Goal: Task Accomplishment & Management: Use online tool/utility

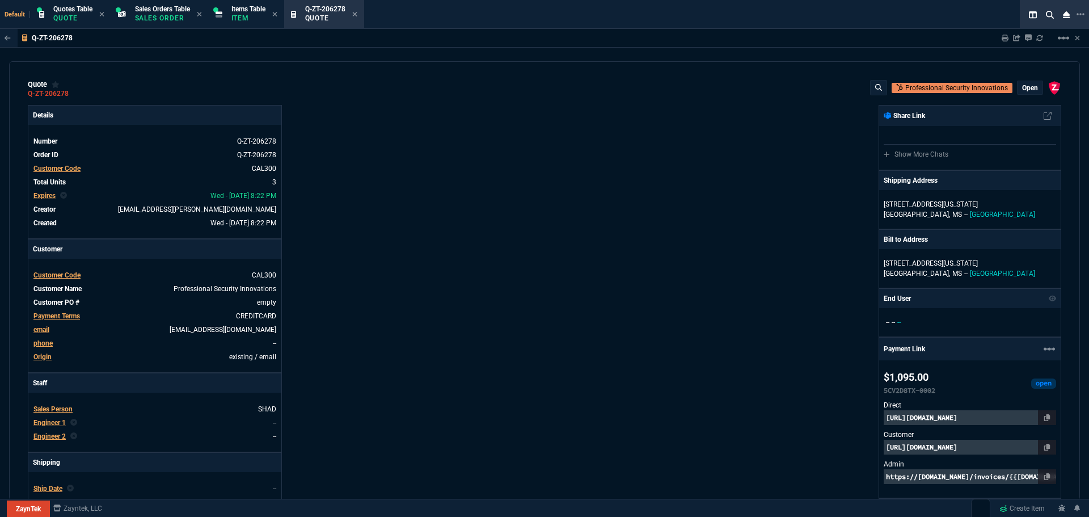
select select "4: SHAD"
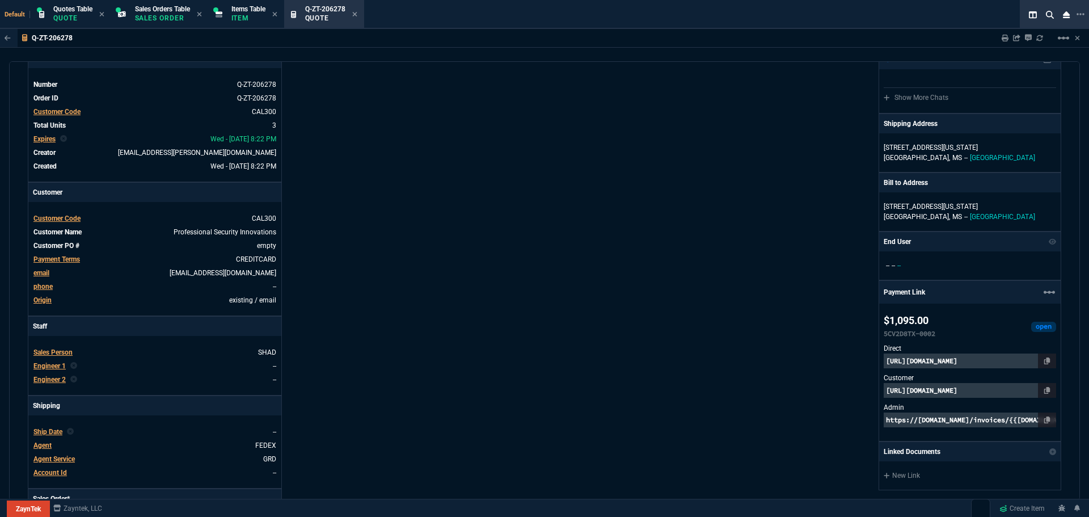
drag, startPoint x: 246, startPoint y: 9, endPoint x: 1089, endPoint y: 58, distance: 843.8
click at [246, 9] on span "Items Table" at bounding box center [248, 9] width 34 height 8
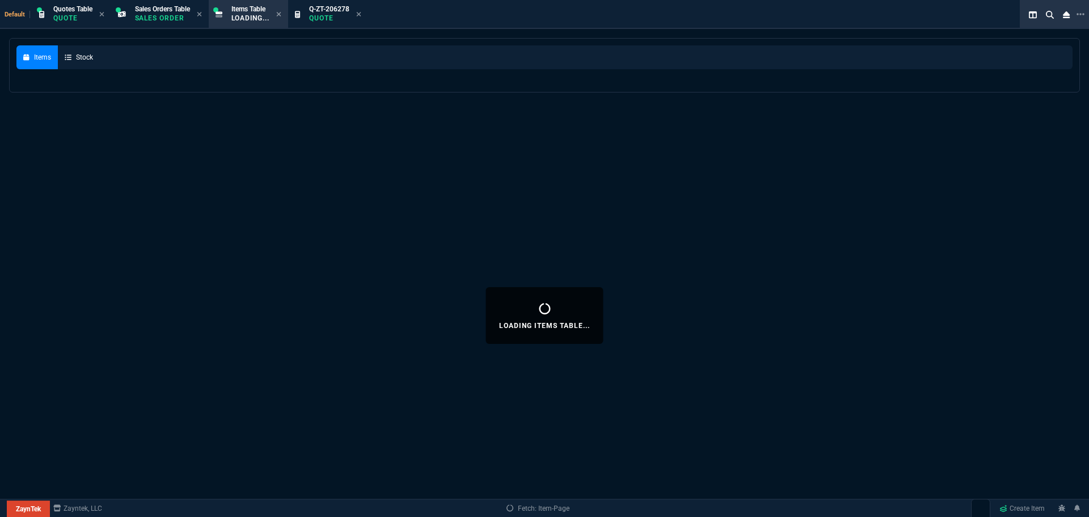
select select
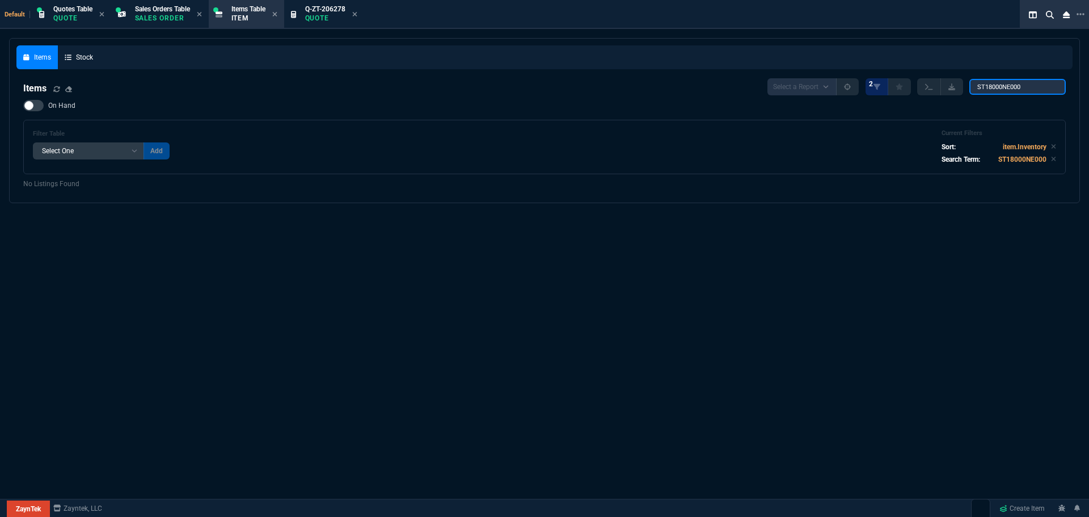
click at [1026, 91] on input "ST18000NE000" at bounding box center [1017, 87] width 96 height 16
click at [1026, 90] on input "ST18000NE000" at bounding box center [1017, 87] width 96 height 16
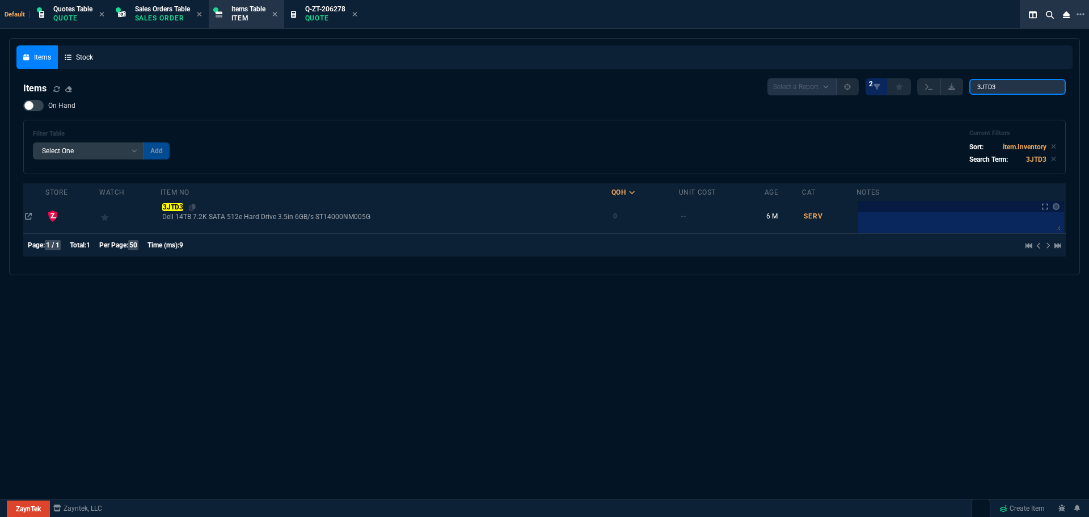
type input "3JTD3"
click at [170, 209] on mark "3JTD3" at bounding box center [172, 207] width 21 height 8
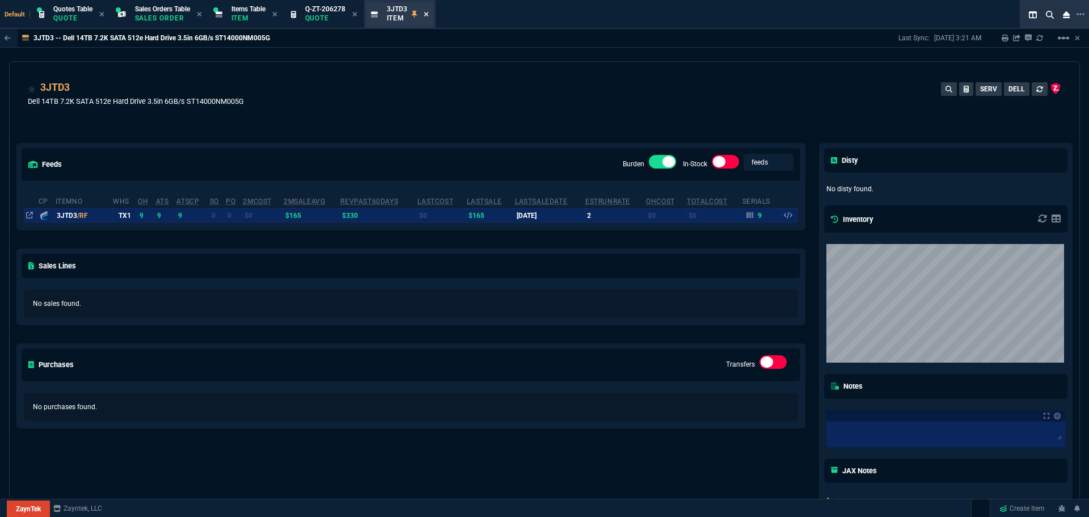
click at [429, 13] on icon at bounding box center [426, 14] width 5 height 7
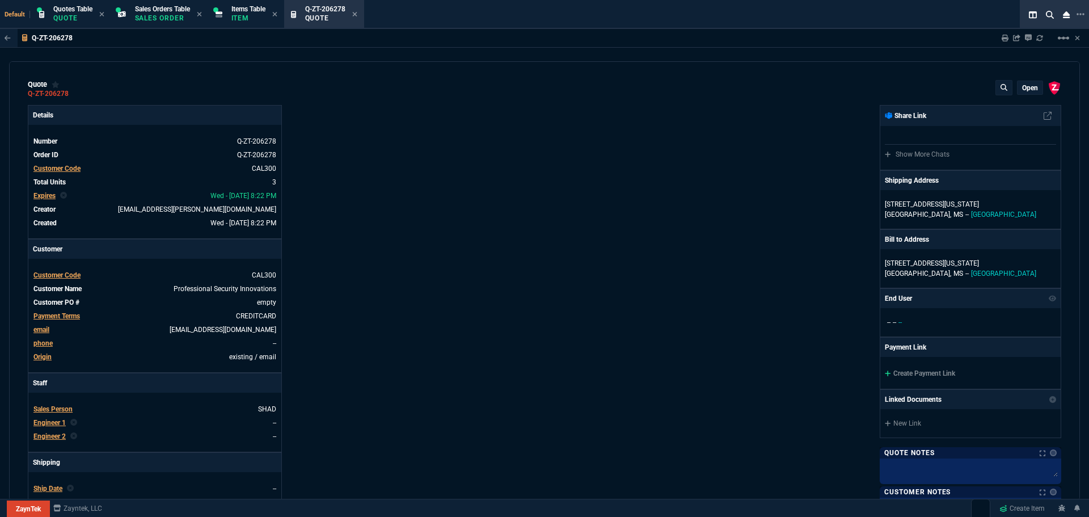
type input "21"
type input "75"
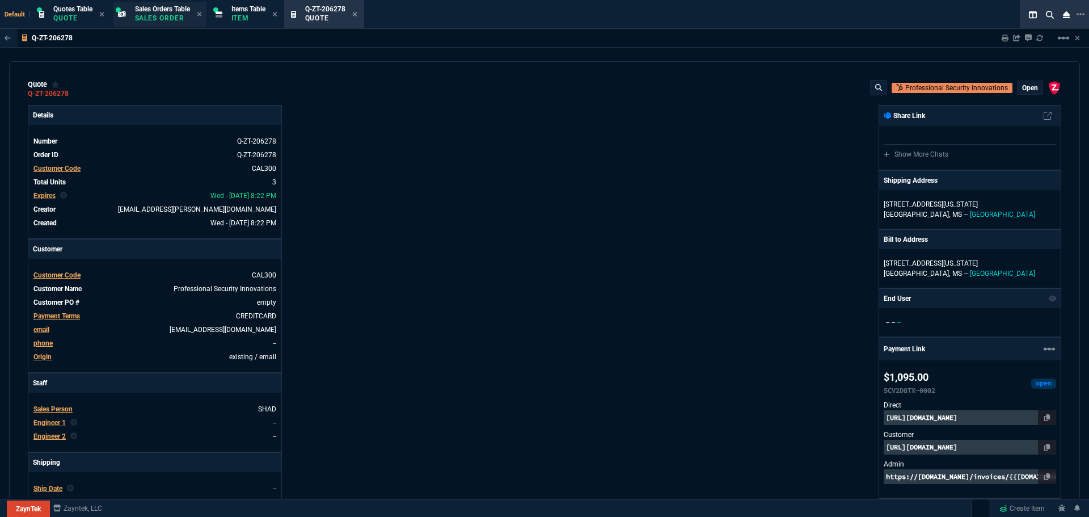
click at [146, 7] on span "Sales Orders Table" at bounding box center [162, 9] width 55 height 8
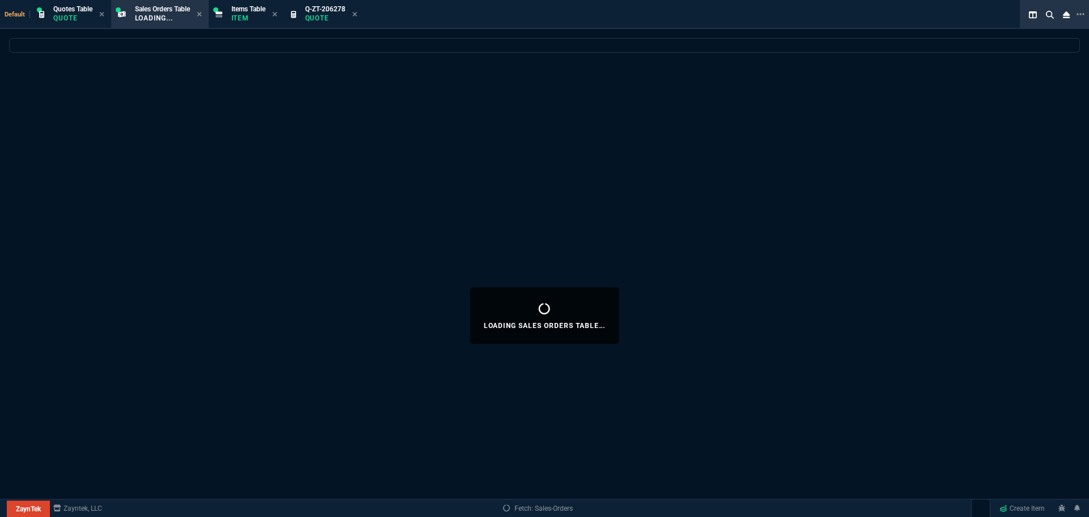
select select
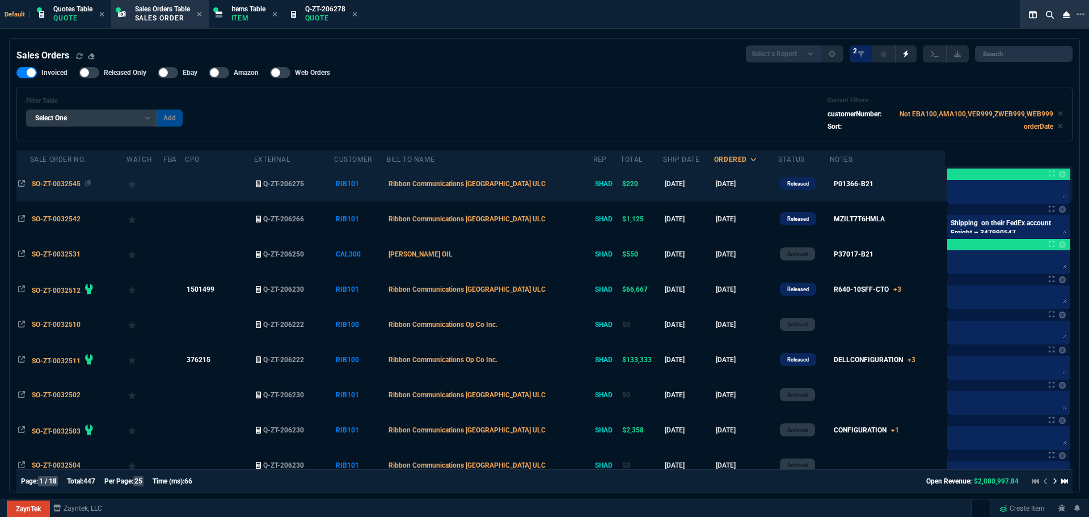
click at [52, 182] on span "SO-ZT-0032545" at bounding box center [56, 184] width 49 height 8
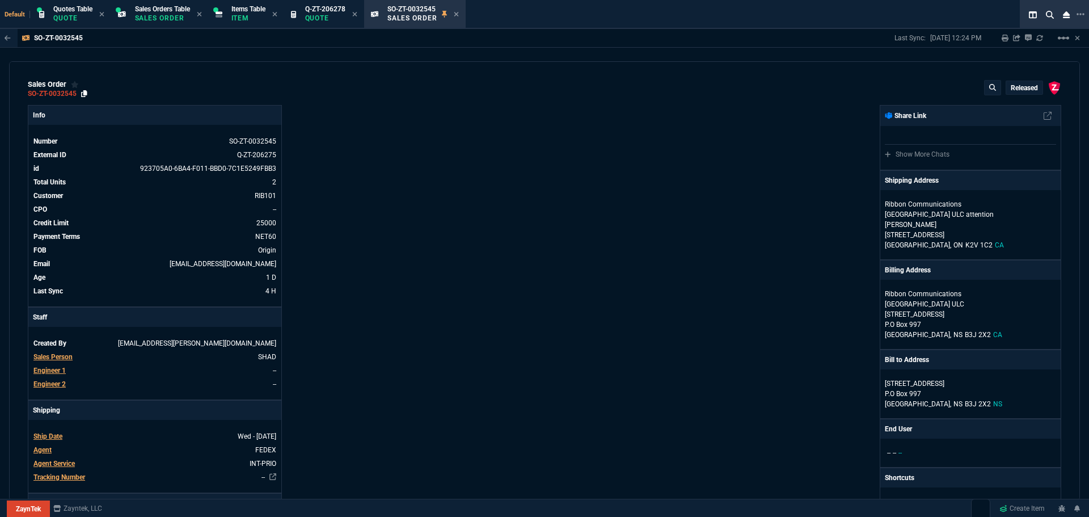
click at [86, 91] on icon at bounding box center [84, 93] width 6 height 7
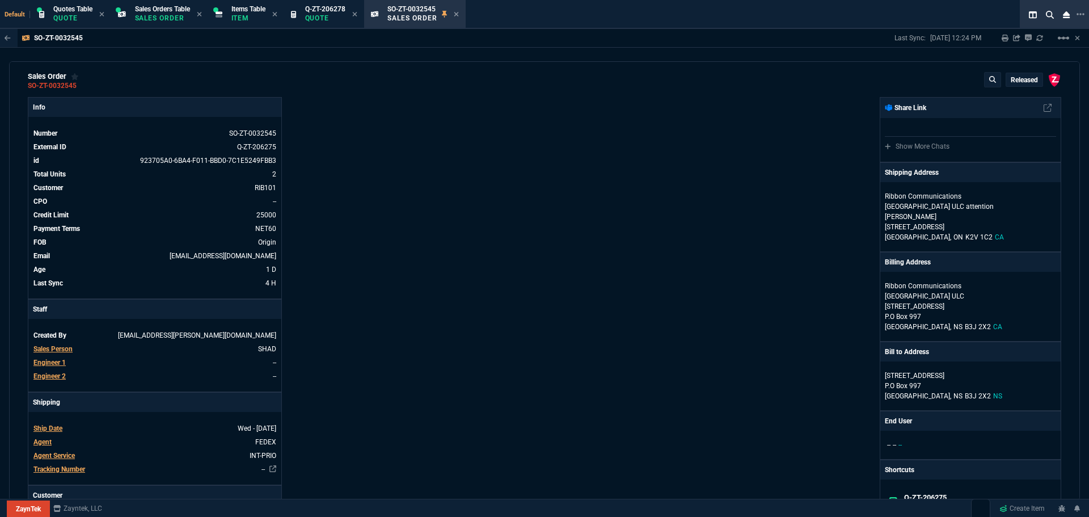
scroll to position [0, 0]
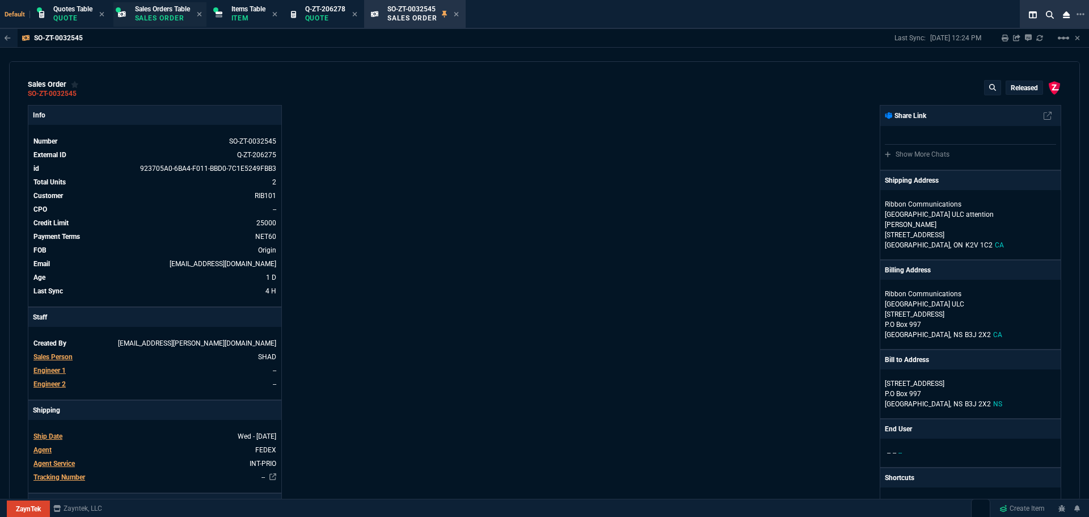
click at [141, 13] on div "Sales Orders Table Sales Order" at bounding box center [162, 15] width 55 height 20
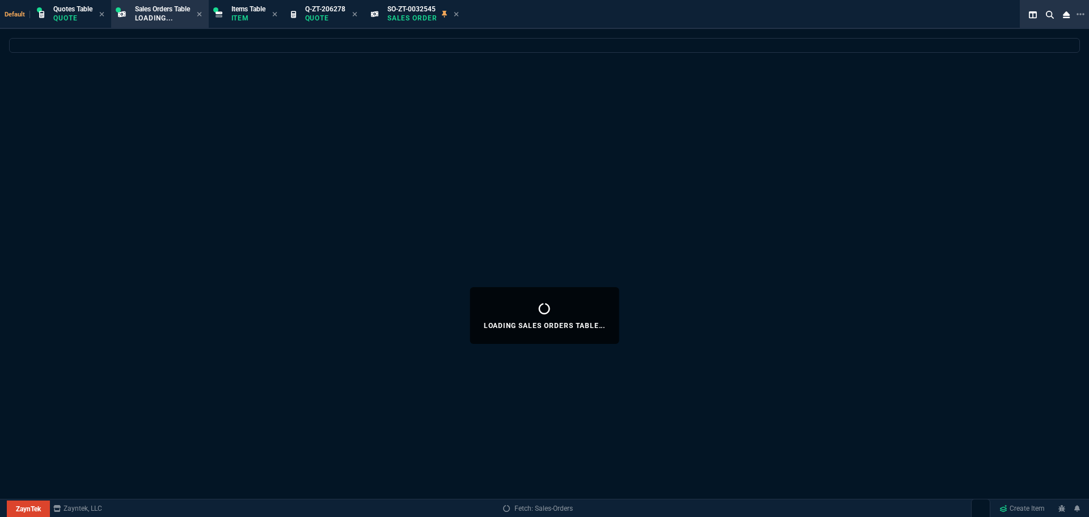
select select
select select "4: SHAD"
select select
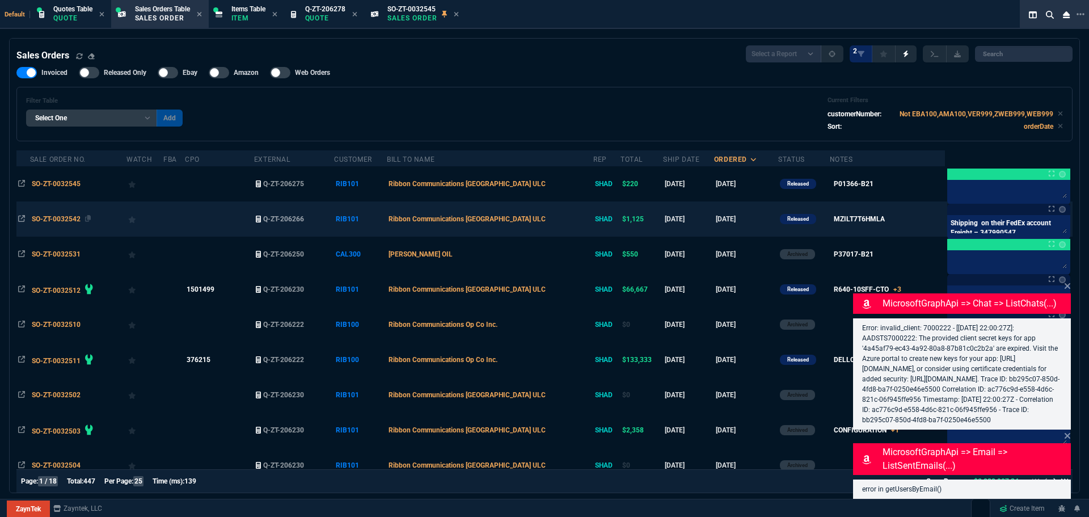
click at [61, 217] on span "SO-ZT-0032542" at bounding box center [56, 219] width 49 height 8
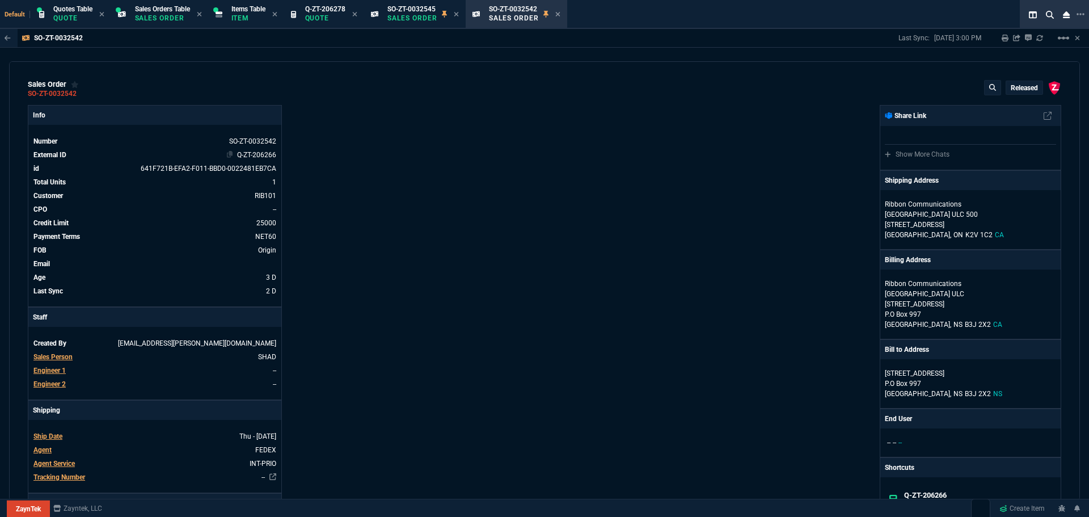
click at [260, 154] on link "Q-ZT-206266" at bounding box center [256, 155] width 39 height 8
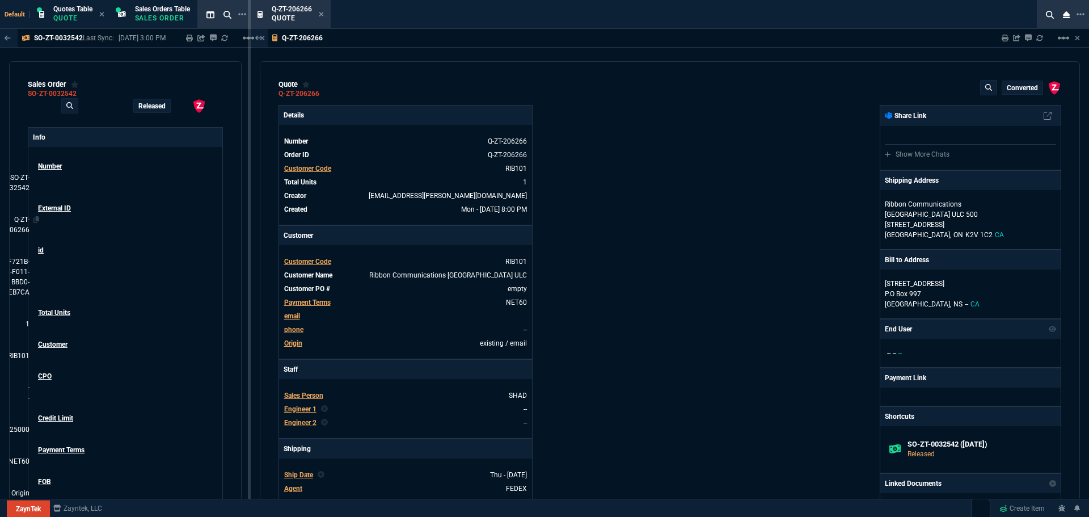
type input "24"
type input "275"
click at [322, 13] on icon at bounding box center [321, 14] width 5 height 7
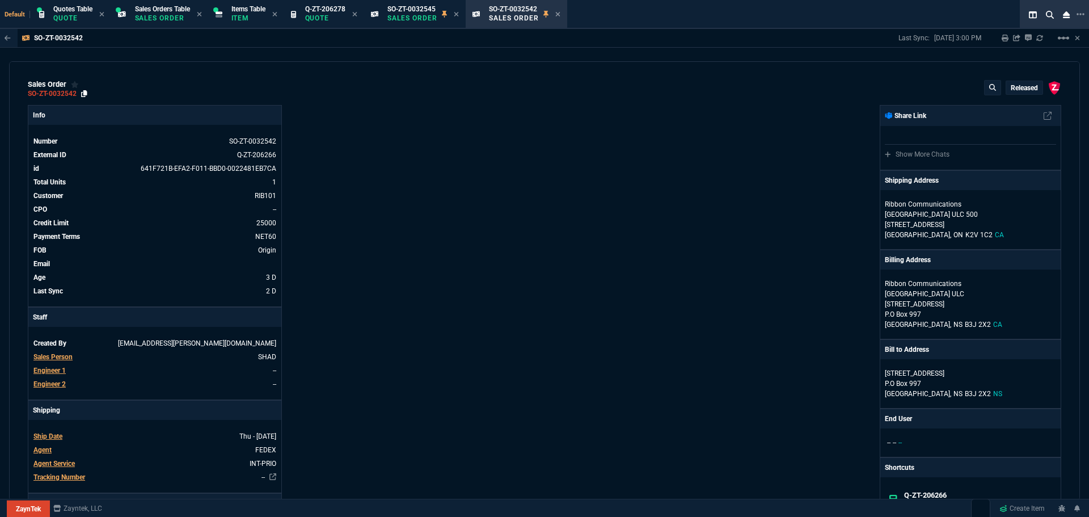
click at [85, 97] on icon at bounding box center [84, 93] width 6 height 7
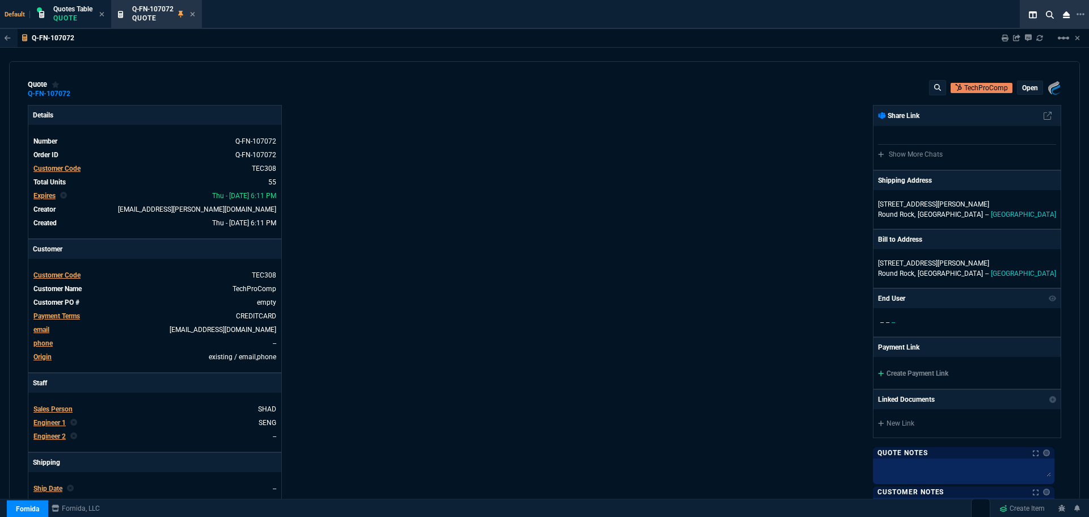
select select "4: SHAD"
click at [192, 13] on icon at bounding box center [192, 14] width 5 height 7
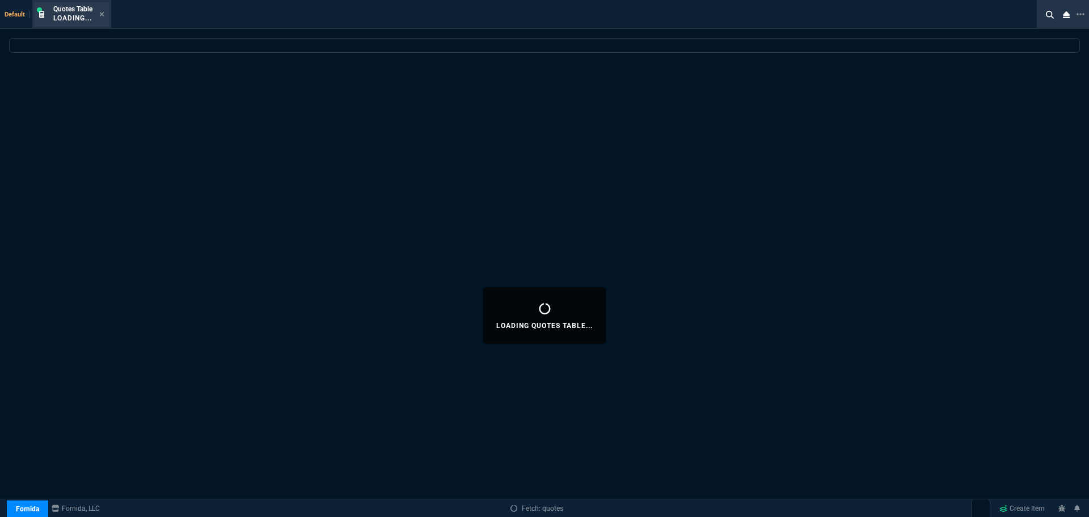
select select
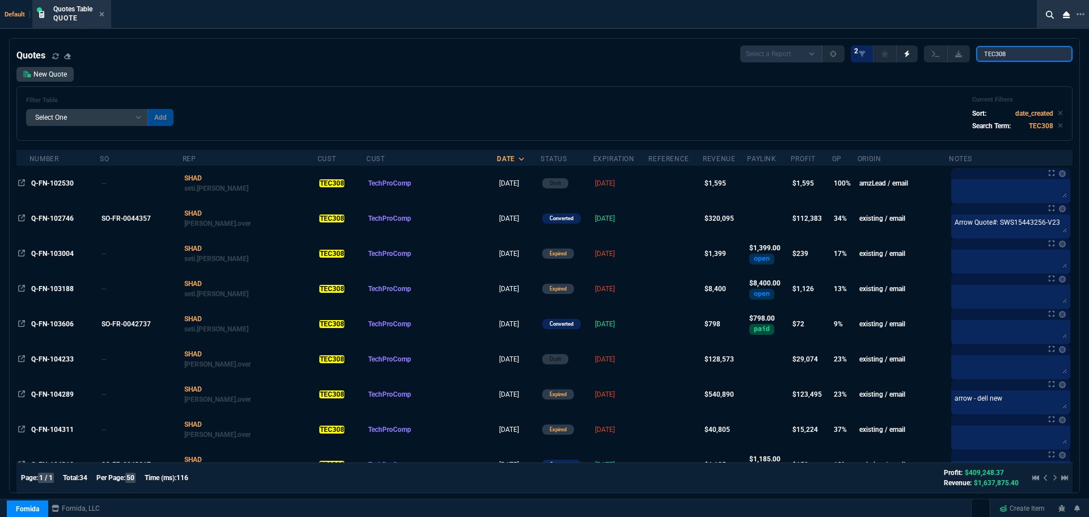
click at [1021, 52] on input "TEC308" at bounding box center [1024, 54] width 96 height 16
click at [1020, 52] on input "TEC308" at bounding box center [1024, 54] width 96 height 16
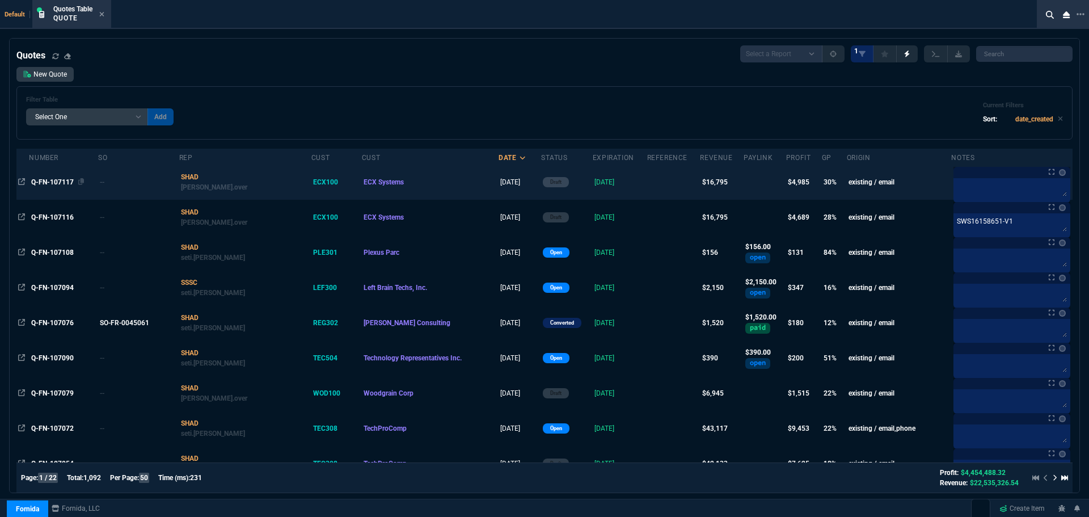
click at [39, 180] on span "Q-FN-107117" at bounding box center [52, 182] width 43 height 8
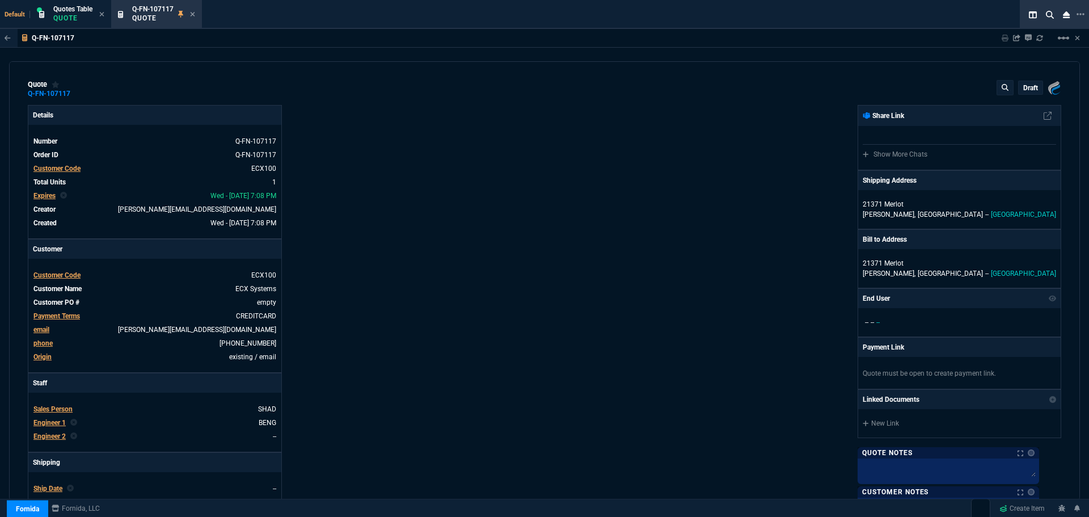
type input "33"
type input "5601"
type input "72"
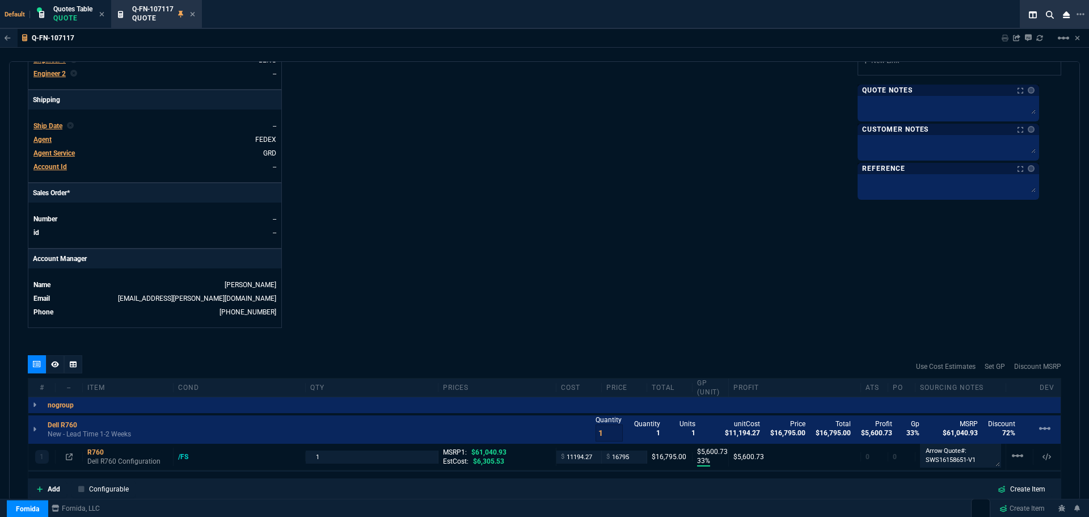
scroll to position [513, 0]
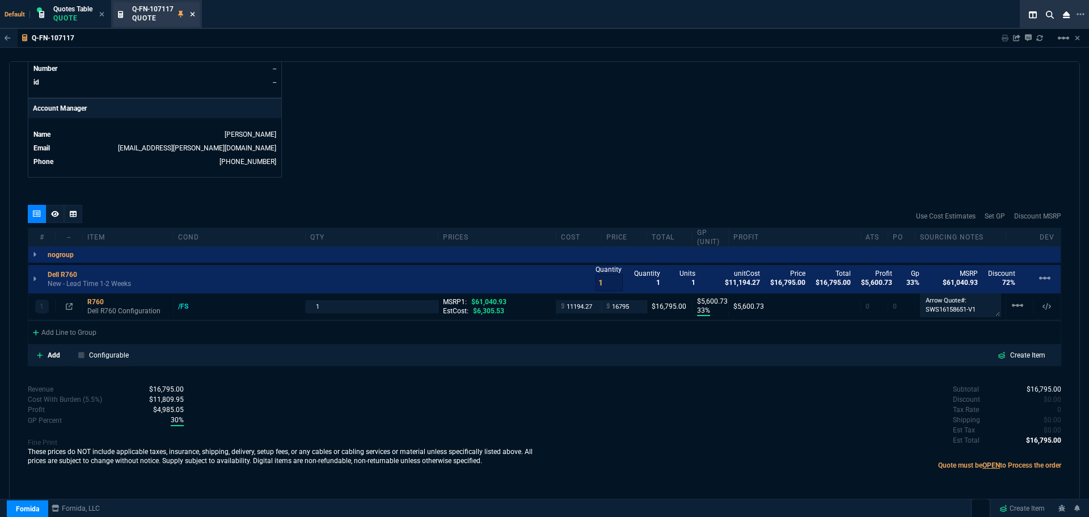
click at [194, 15] on icon at bounding box center [193, 14] width 5 height 5
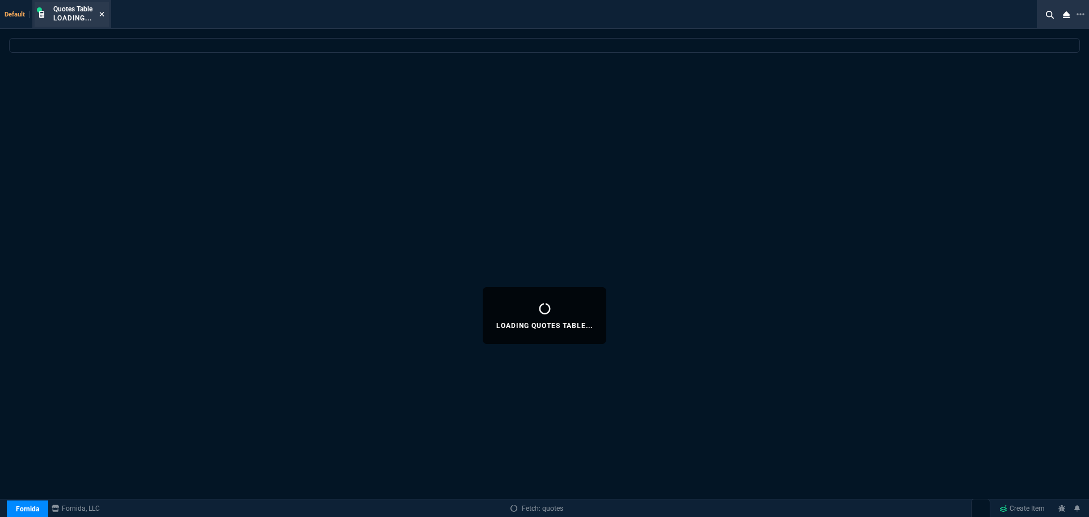
select select
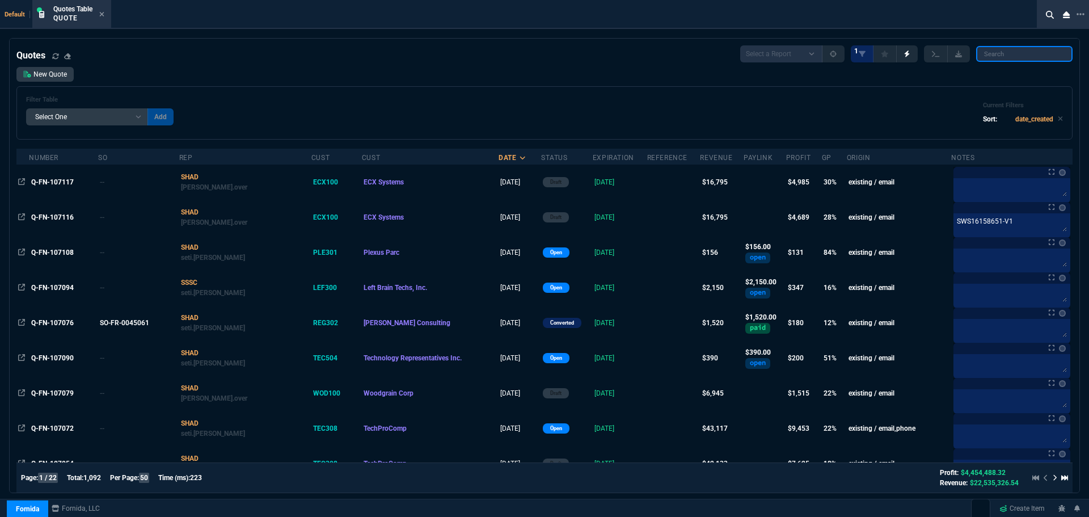
click at [1022, 52] on input "search" at bounding box center [1024, 54] width 96 height 16
paste input "Q-FN-107072"
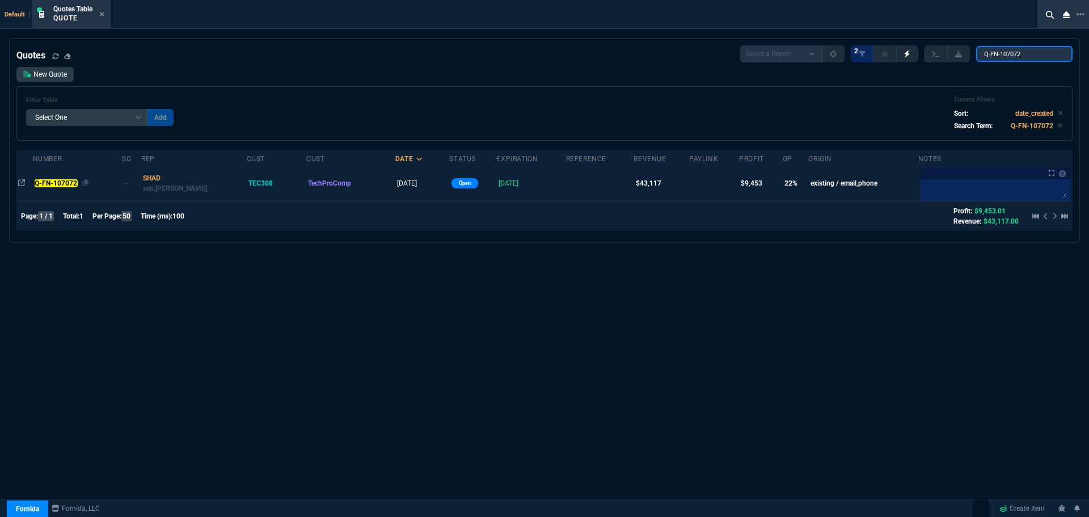
type input "Q-FN-107072"
click at [66, 182] on mark "Q-FN-107072" at bounding box center [56, 183] width 43 height 8
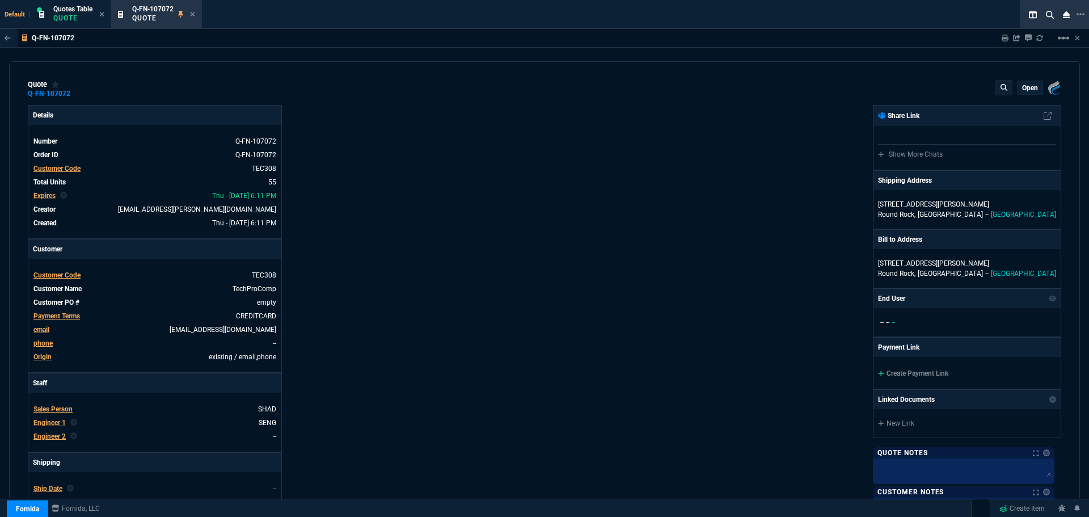
type input "21"
type input "2874"
type input "25"
type input "550"
type input "78"
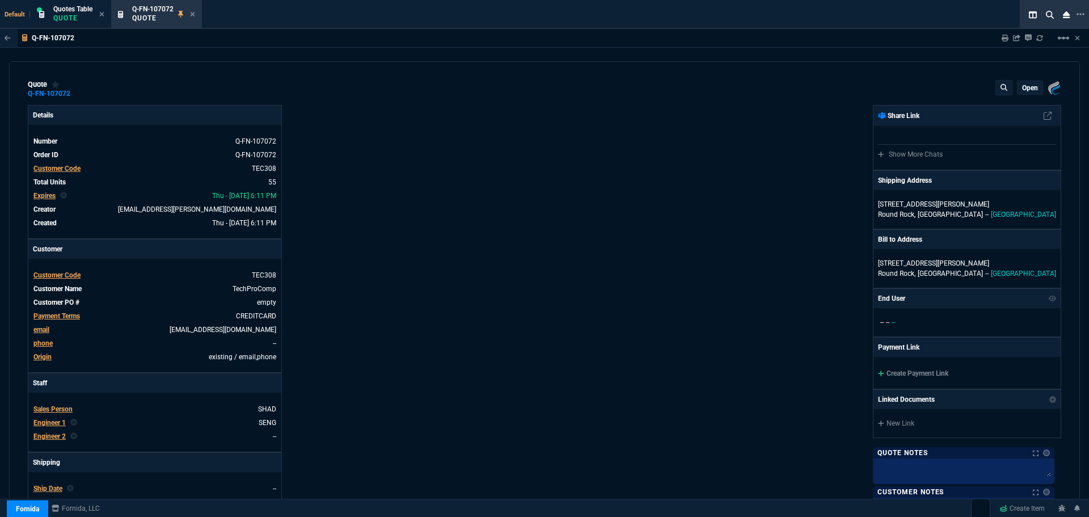
type input "175"
type input "25"
type input "115"
type input "50"
type input "25"
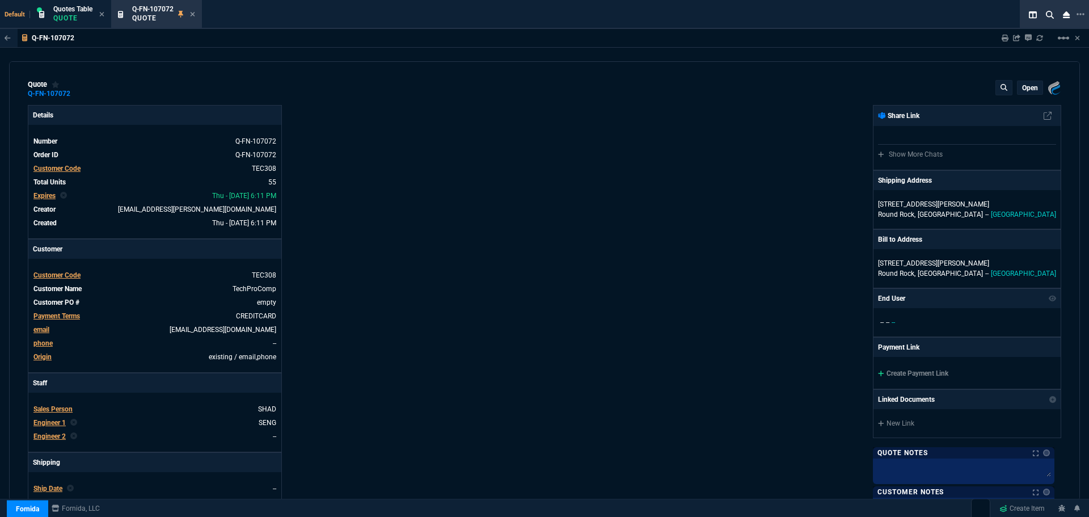
type input "100"
type input "17"
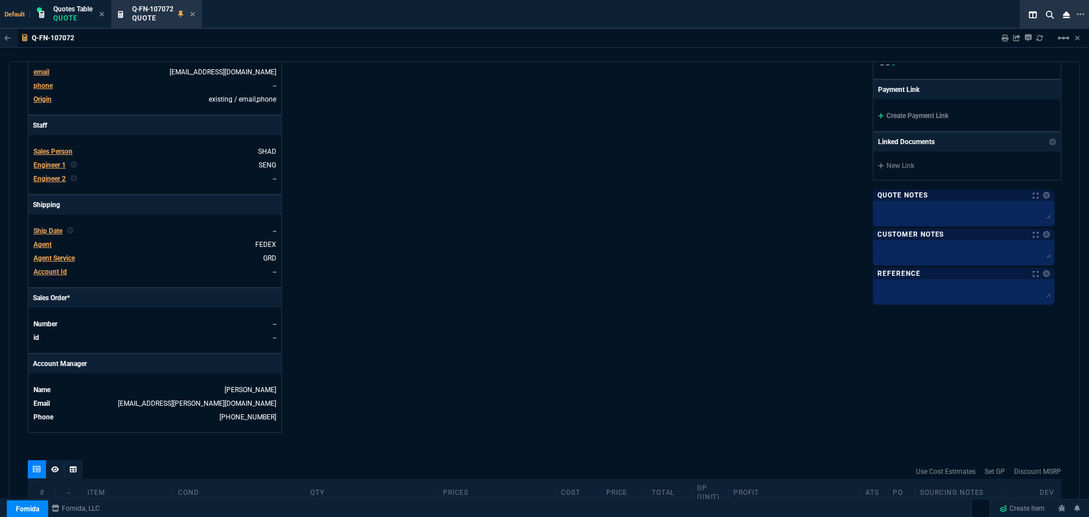
scroll to position [284, 0]
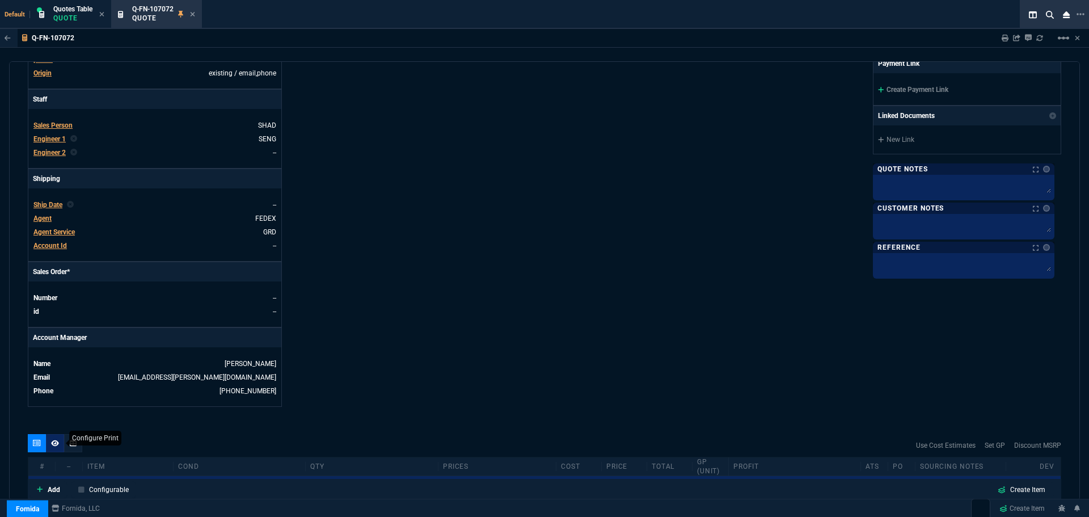
click at [56, 444] on icon at bounding box center [55, 443] width 8 height 6
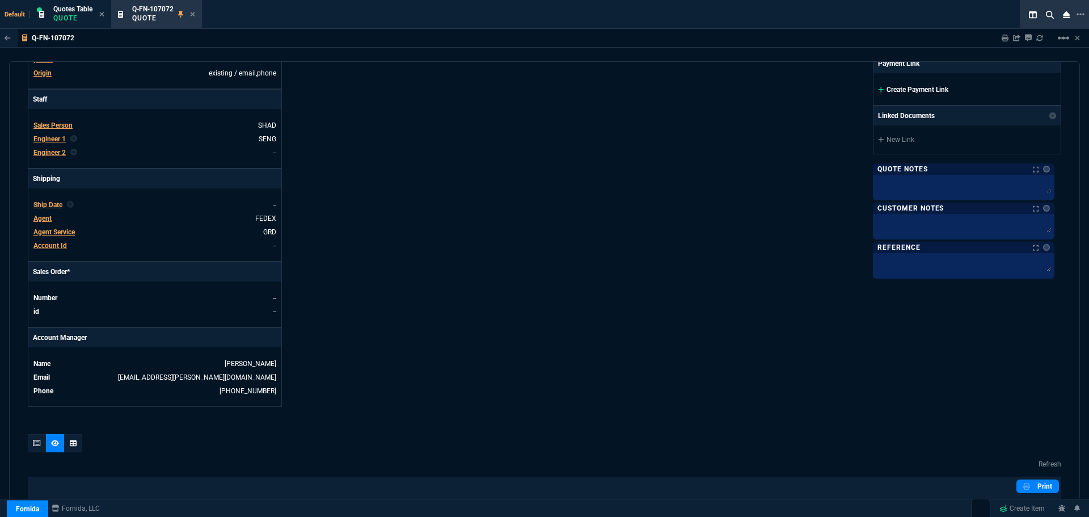
click at [933, 87] on link "Create Payment Link" at bounding box center [913, 90] width 70 height 8
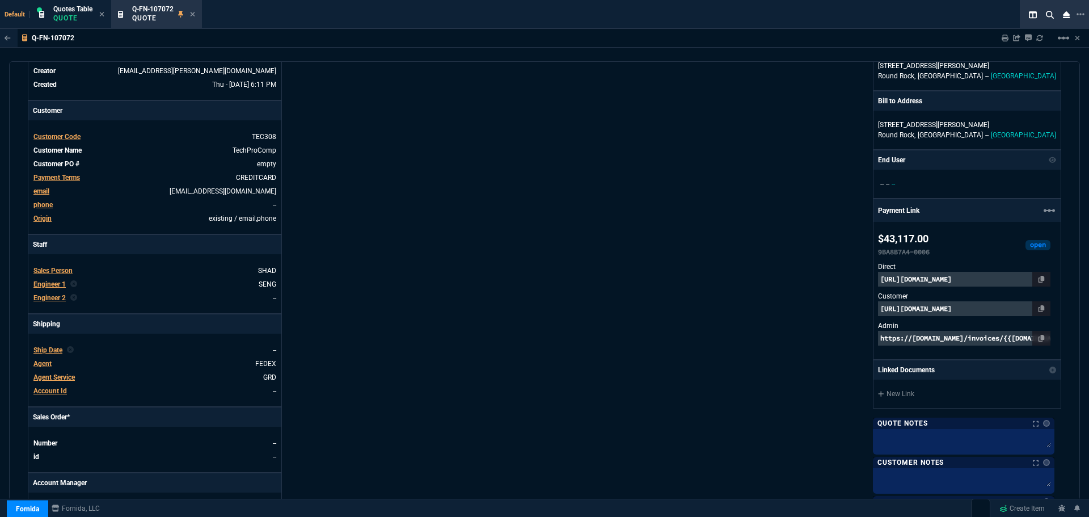
scroll to position [0, 0]
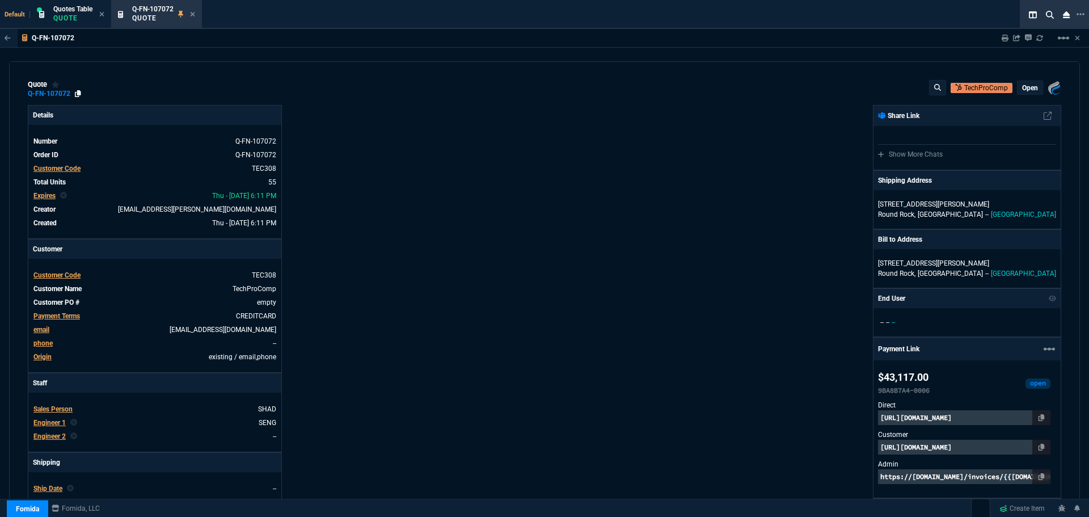
click at [78, 92] on icon at bounding box center [78, 93] width 6 height 7
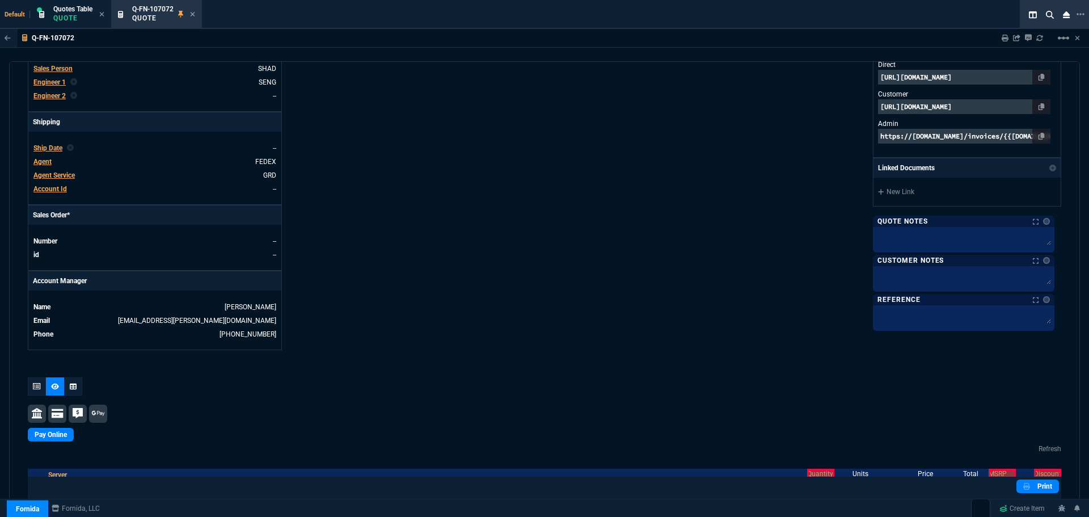
scroll to position [624, 0]
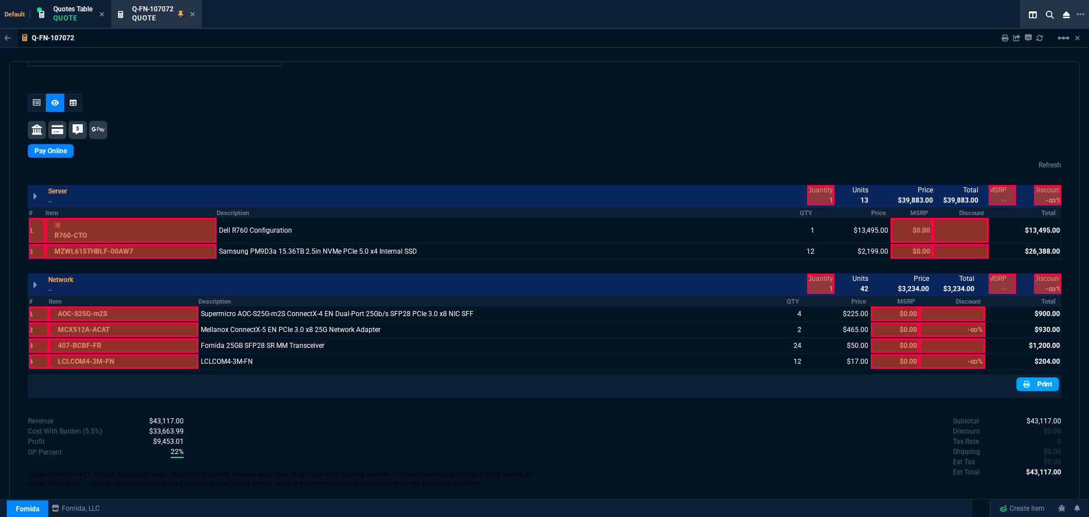
click at [1042, 386] on link "Print" at bounding box center [1038, 384] width 43 height 14
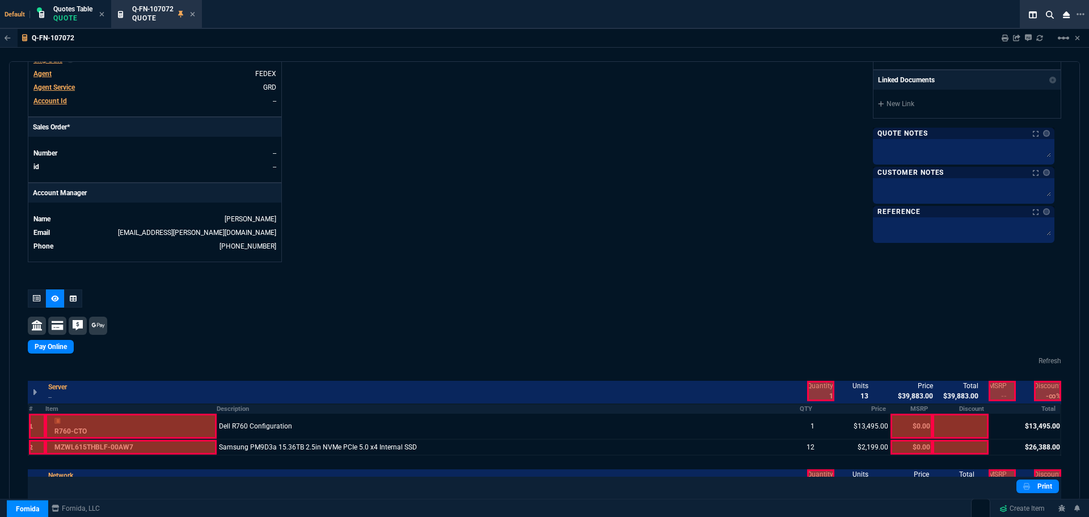
scroll to position [170, 0]
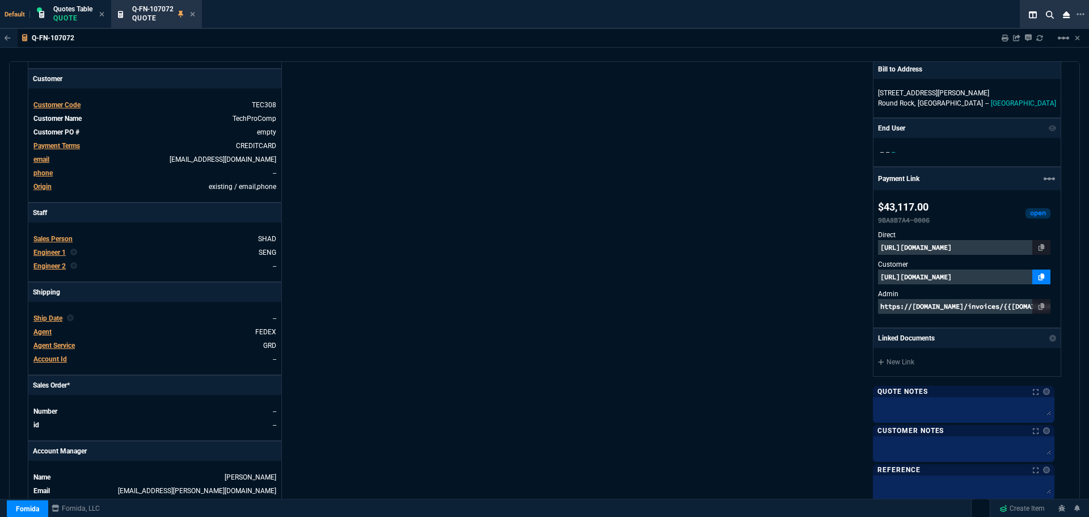
click at [1042, 276] on icon at bounding box center [1042, 276] width 6 height 7
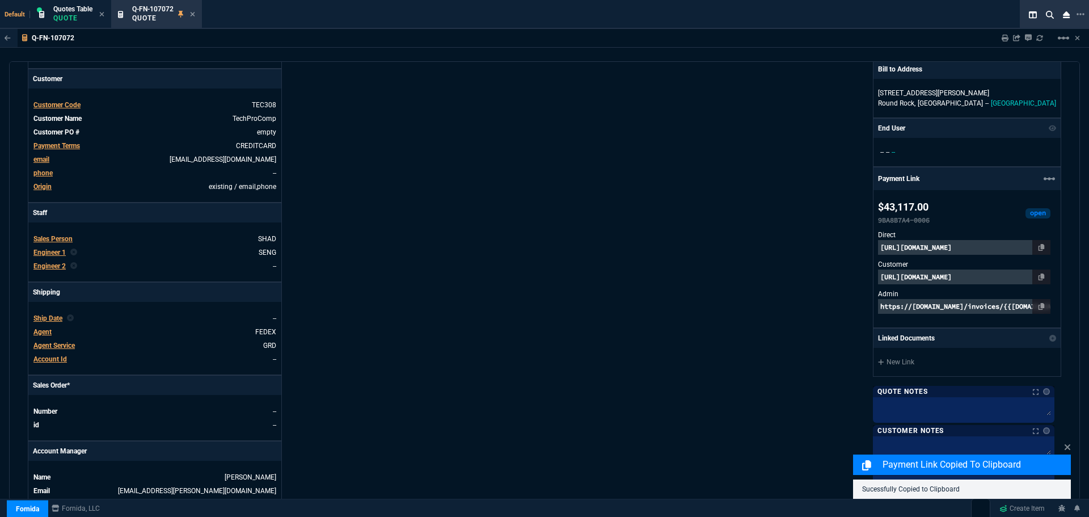
click at [979, 276] on p "https://pay.fornida.com/public/quotes/Q-FN-107072/checkout" at bounding box center [964, 276] width 172 height 15
